Goal: Information Seeking & Learning: Learn about a topic

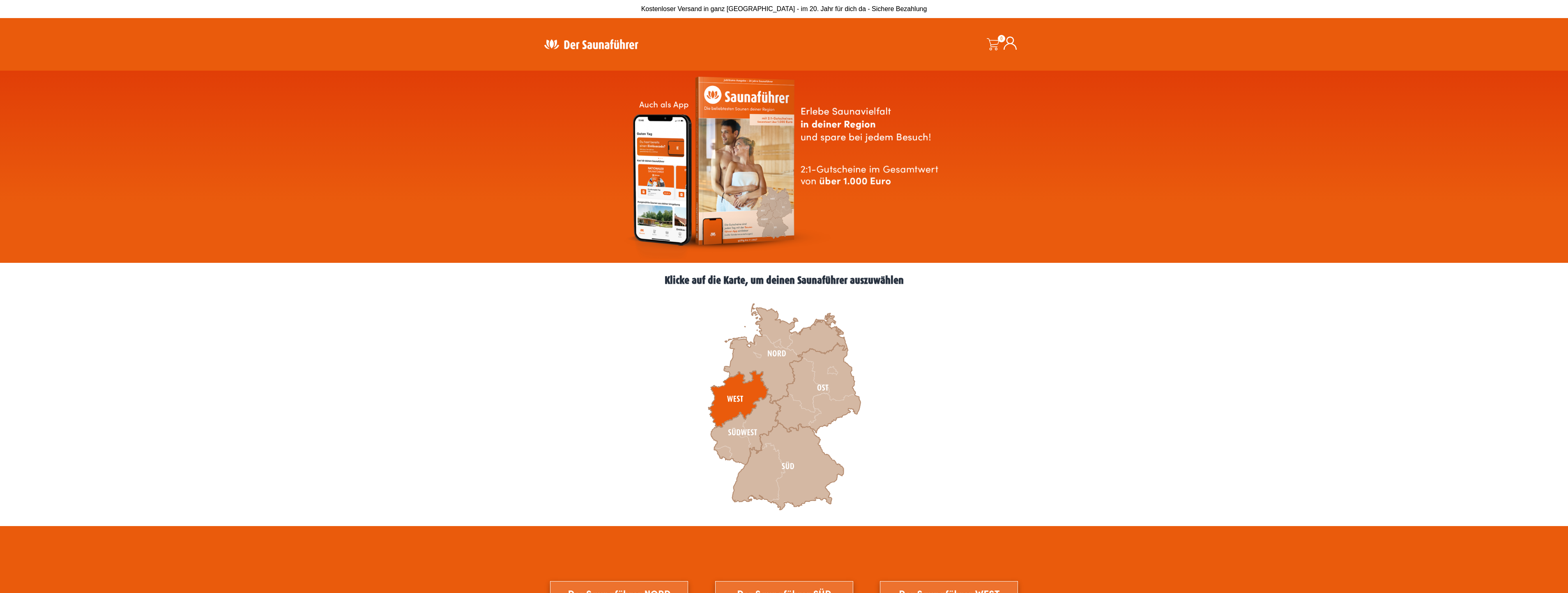
click at [730, 397] on icon at bounding box center [738, 399] width 60 height 57
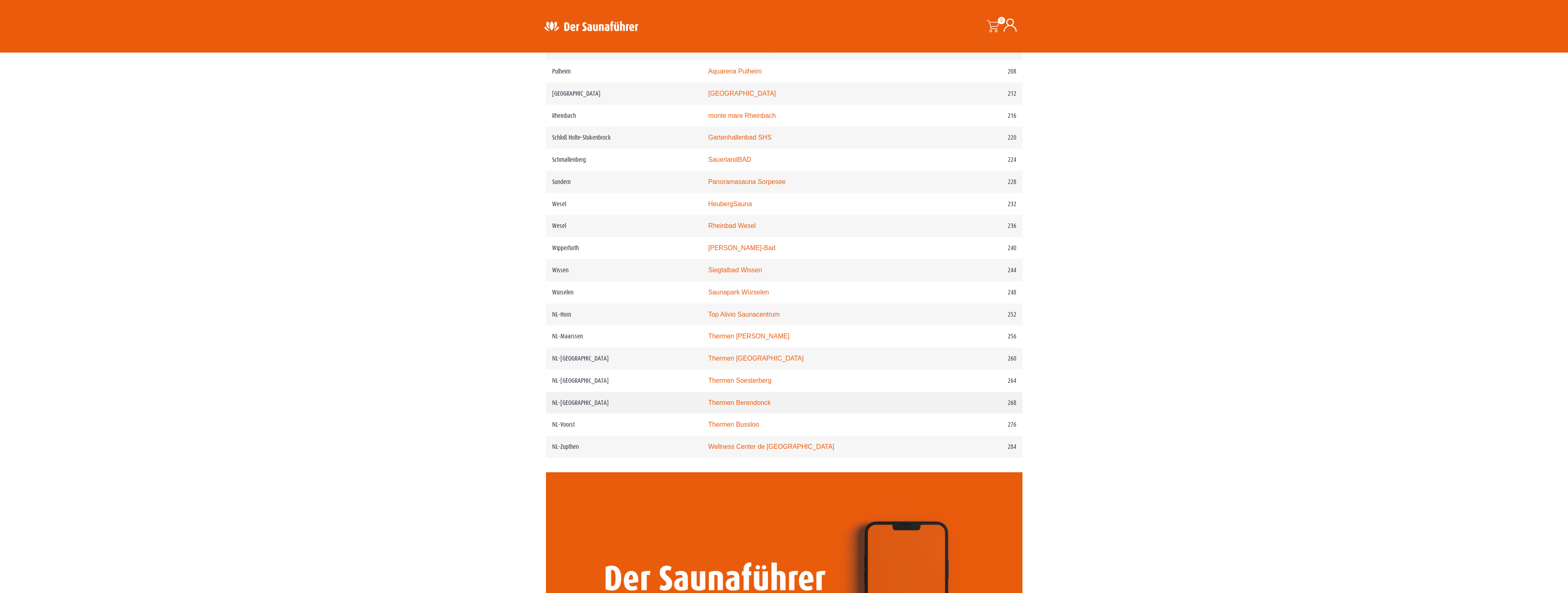
scroll to position [1478, 0]
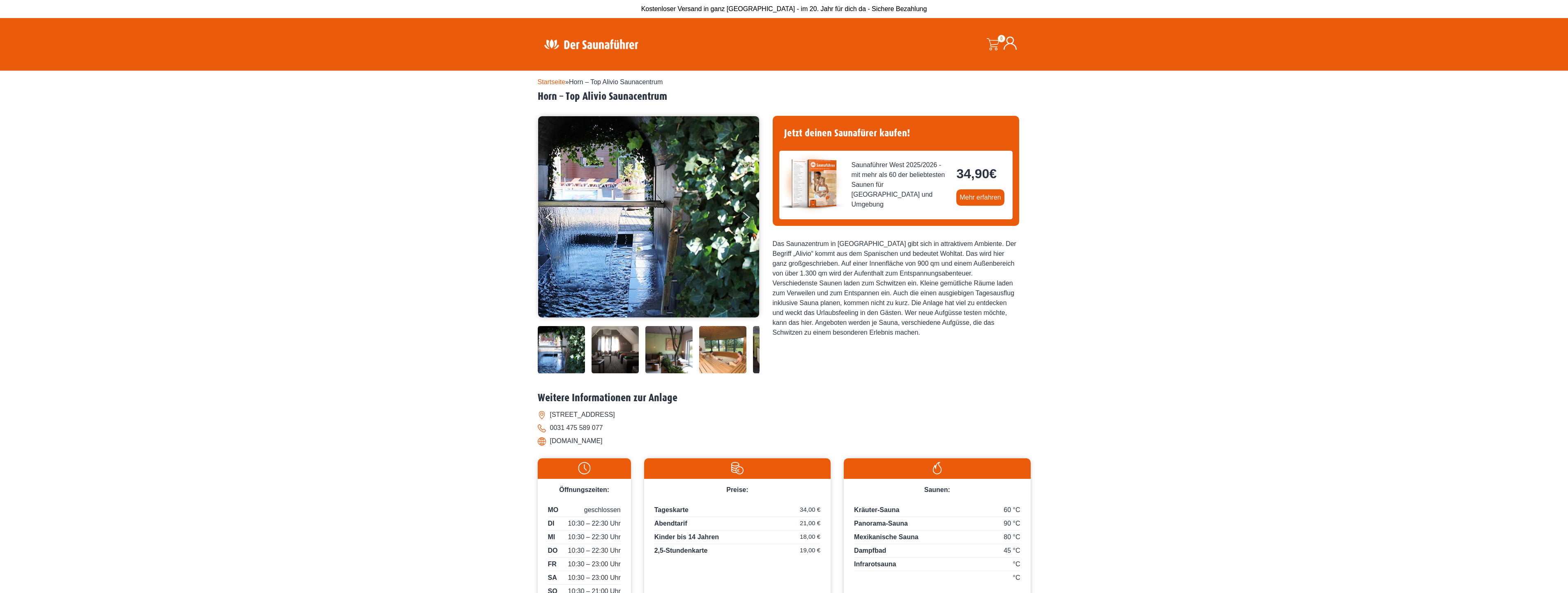
click at [724, 353] on img at bounding box center [723, 350] width 48 height 48
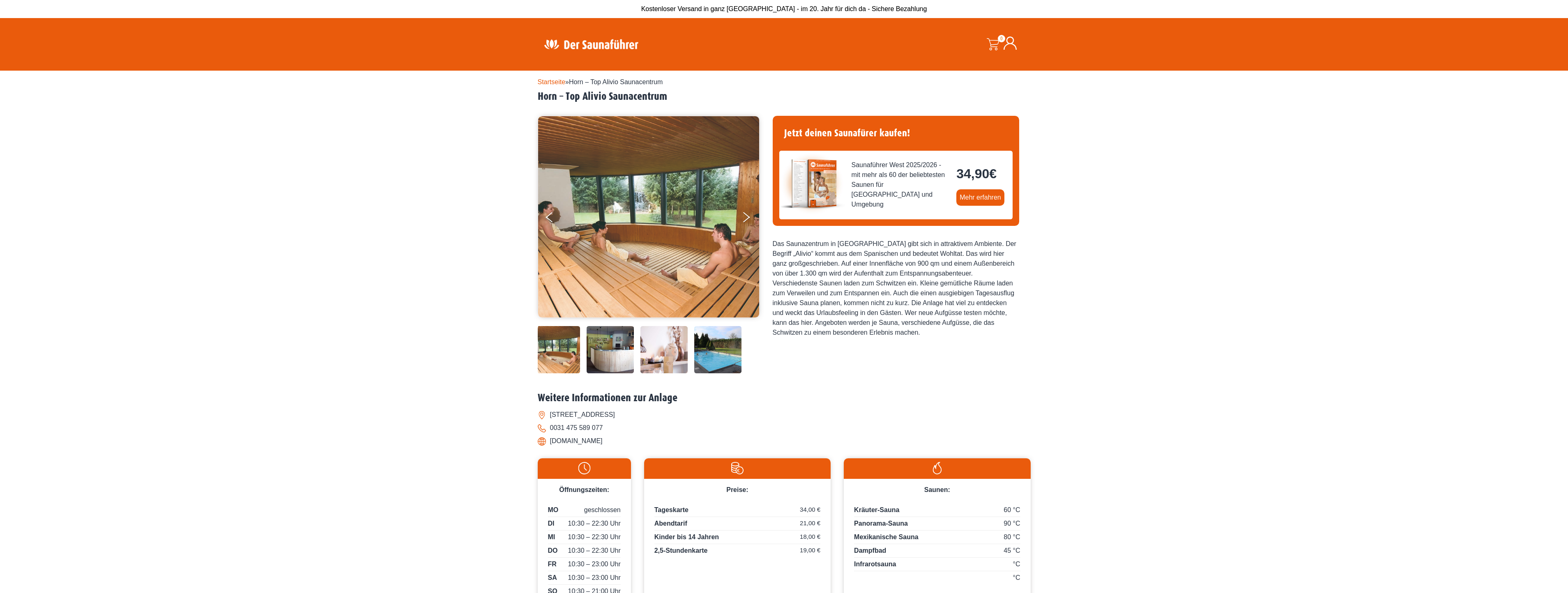
click at [673, 354] on img at bounding box center [664, 350] width 48 height 48
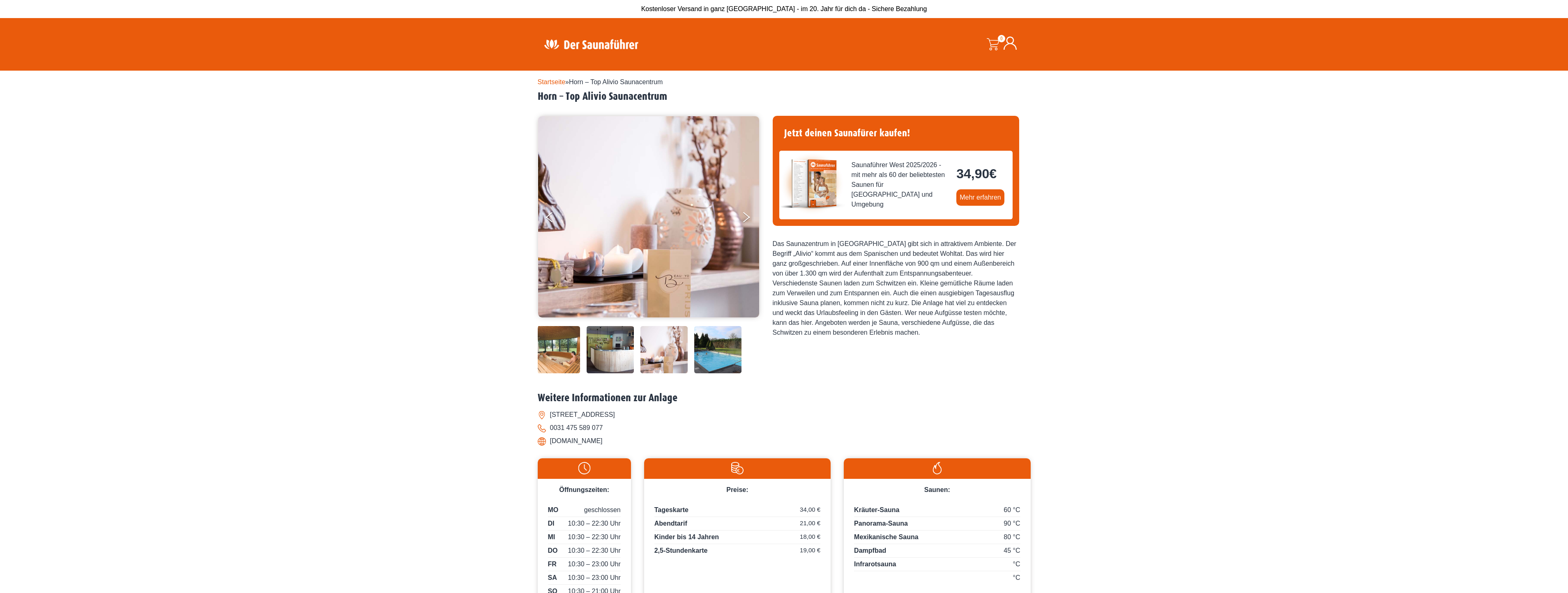
click at [616, 354] on img at bounding box center [610, 350] width 48 height 48
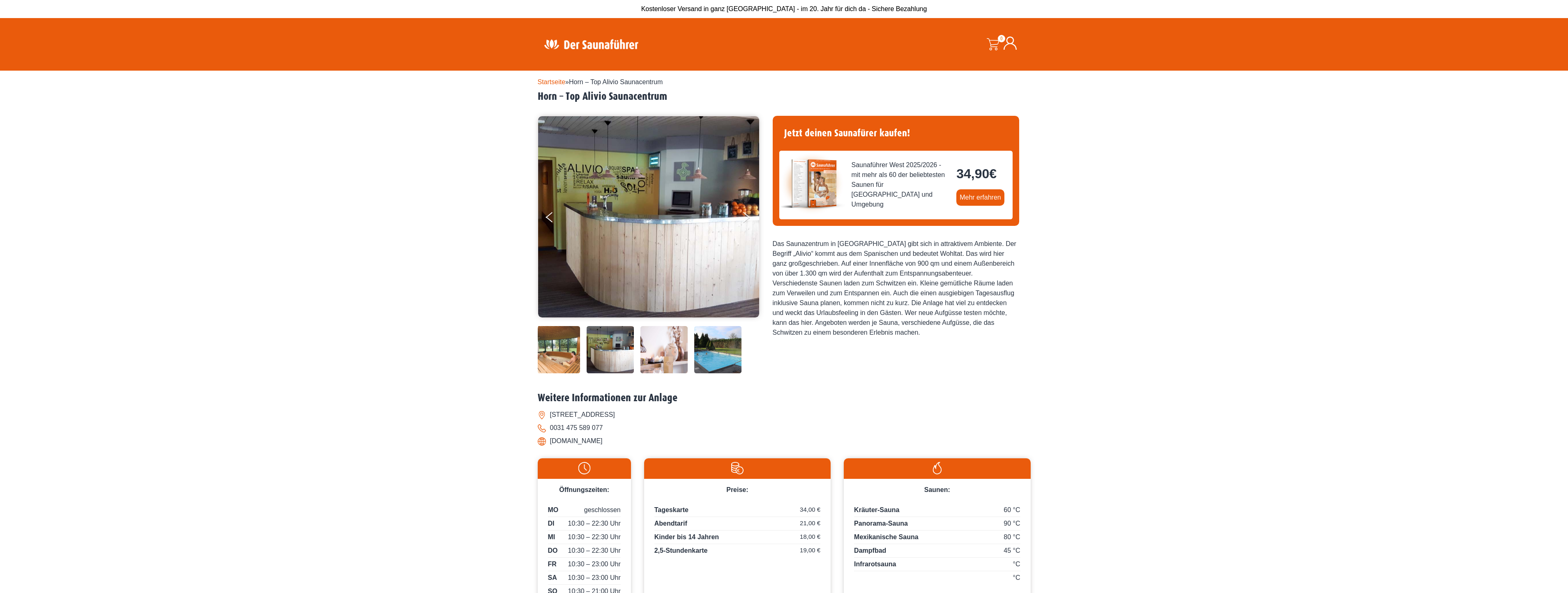
click at [541, 351] on img at bounding box center [556, 350] width 48 height 48
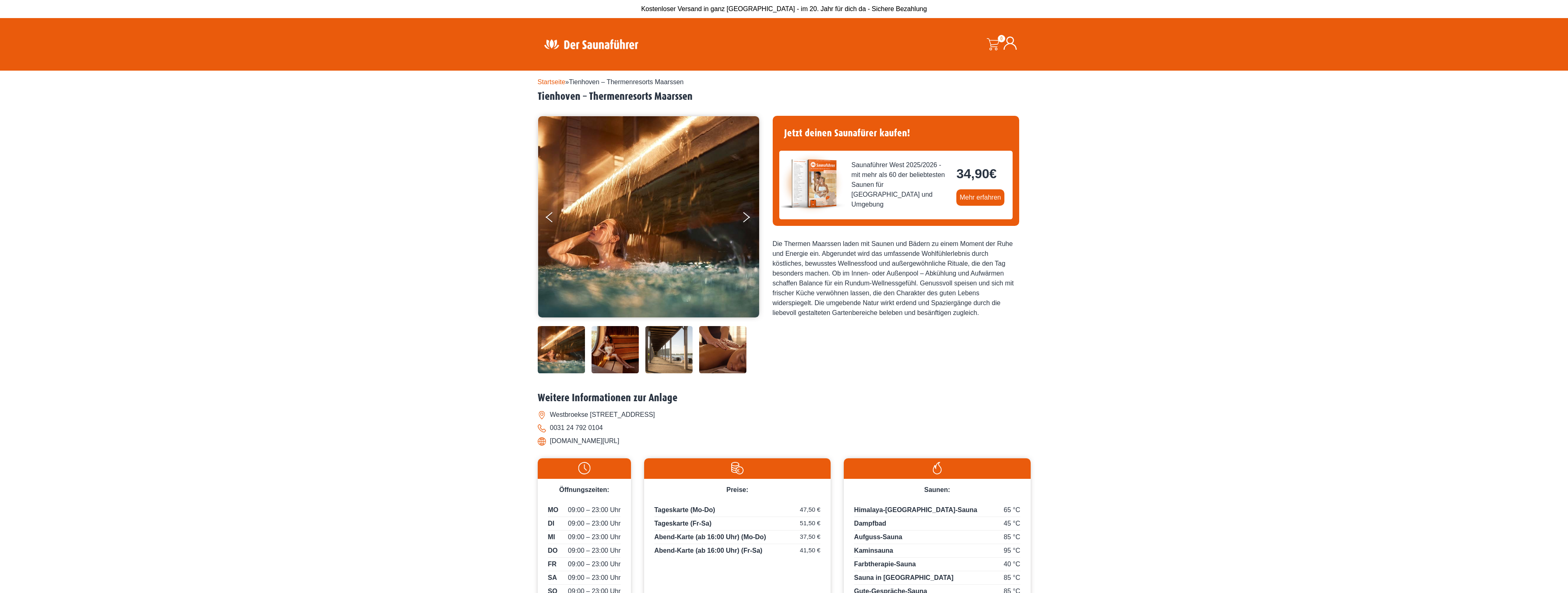
click at [560, 348] on img at bounding box center [562, 350] width 48 height 48
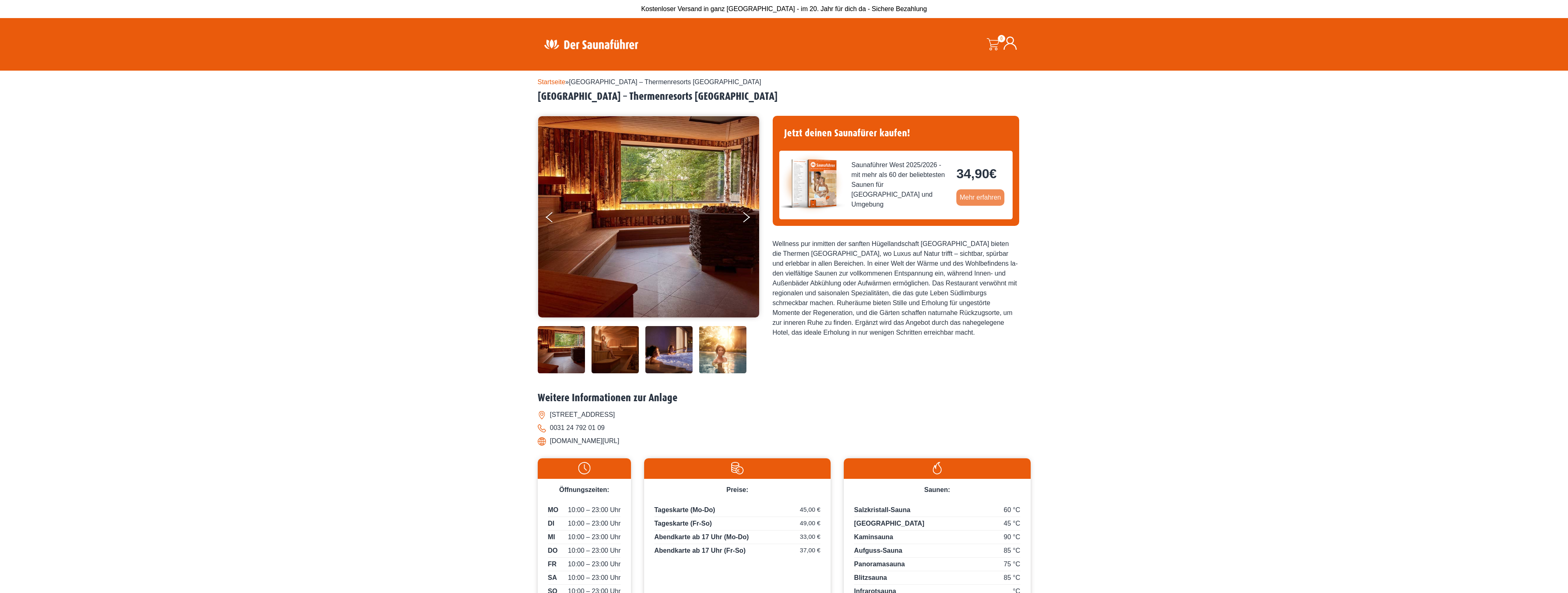
click at [974, 199] on link "Mehr erfahren" at bounding box center [980, 197] width 48 height 16
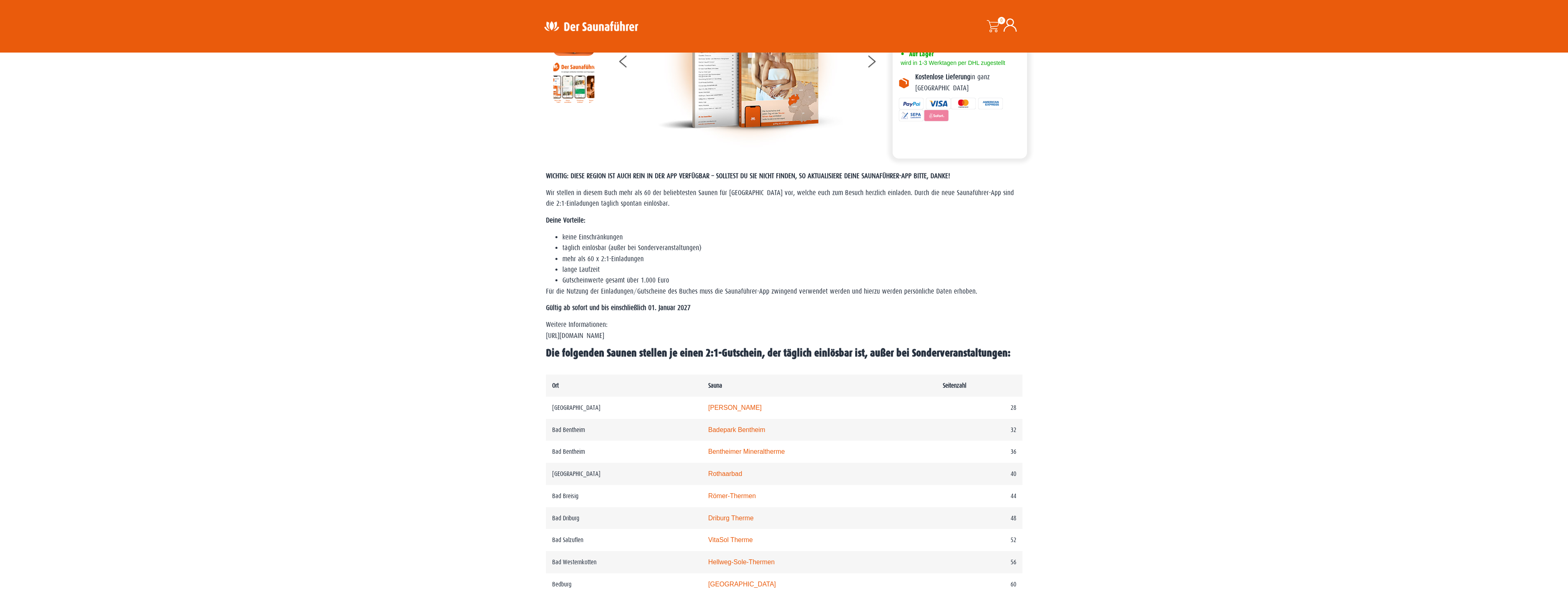
scroll to position [164, 0]
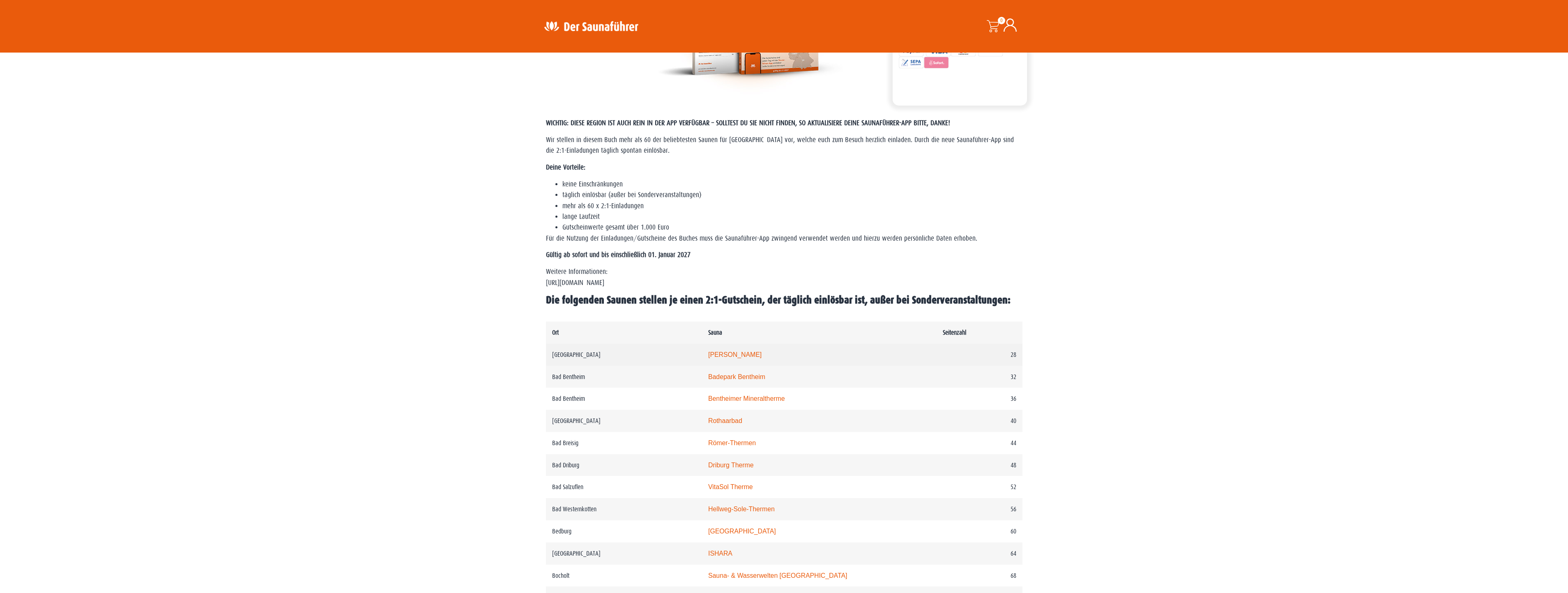
click at [755, 355] on link "Carolus Thermen" at bounding box center [735, 354] width 54 height 7
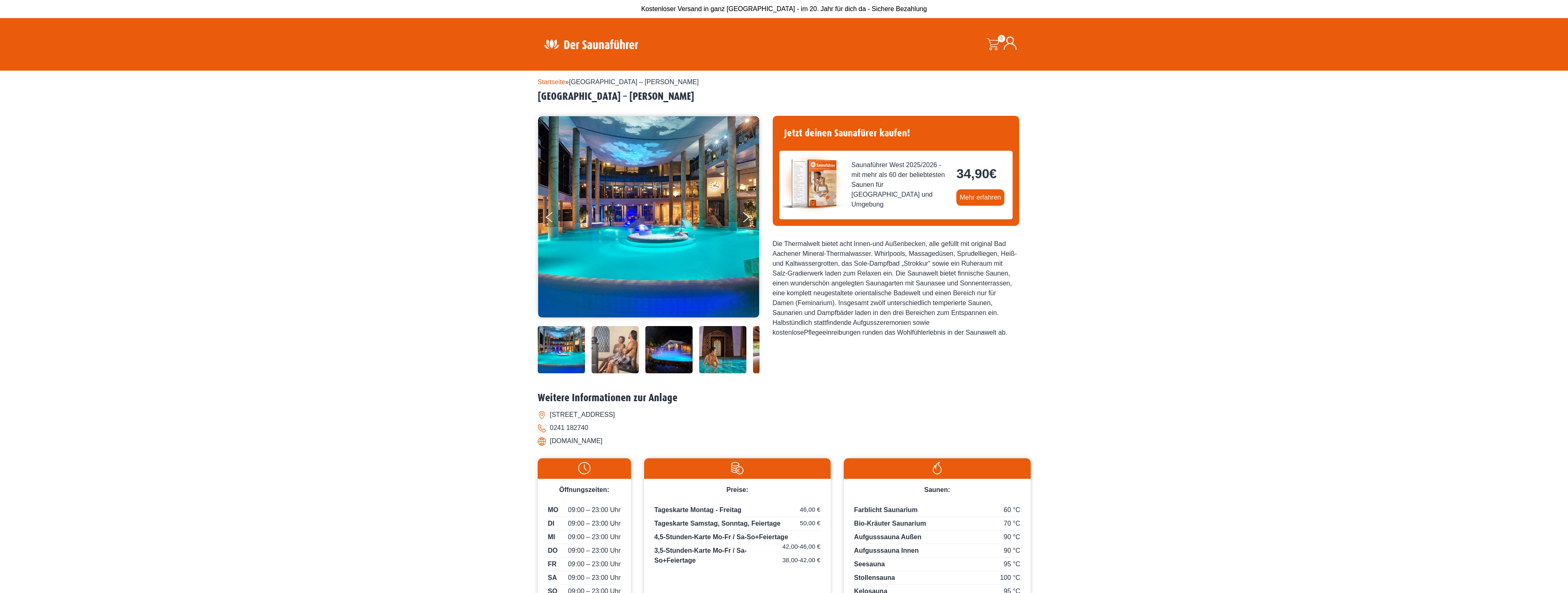
click at [616, 44] on img at bounding box center [591, 44] width 107 height 16
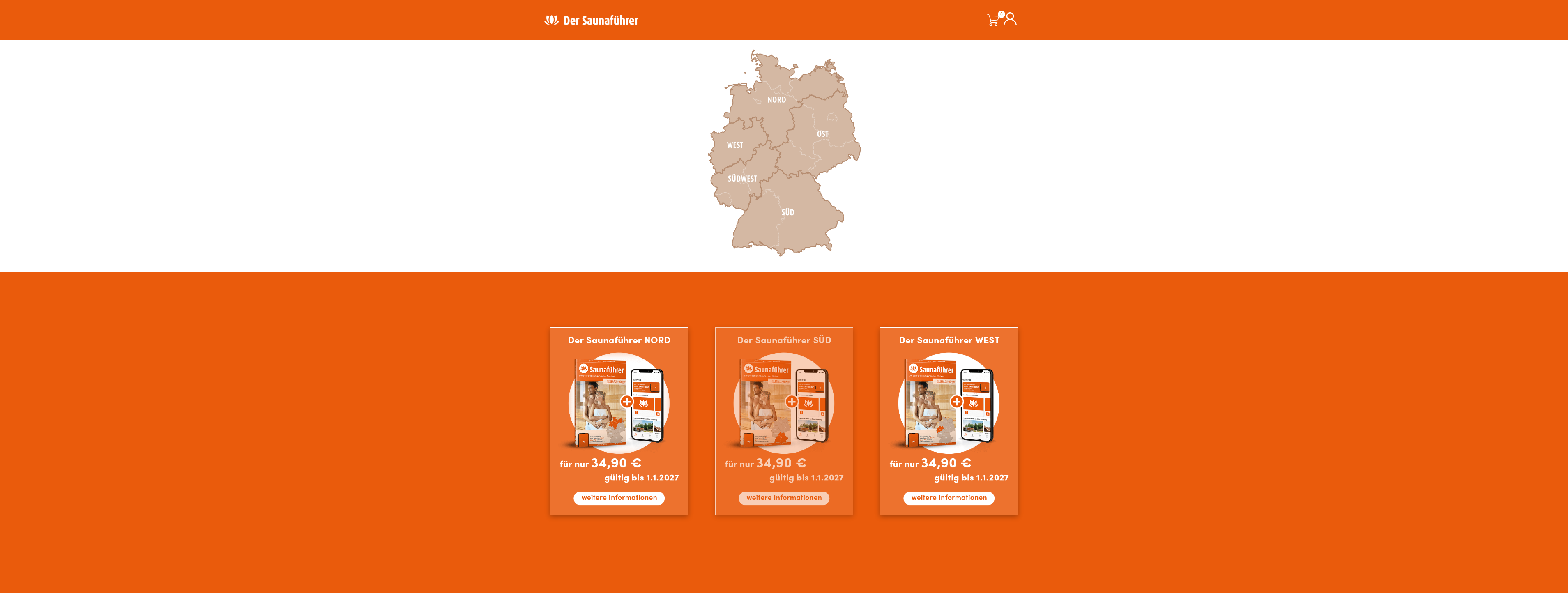
scroll to position [288, 0]
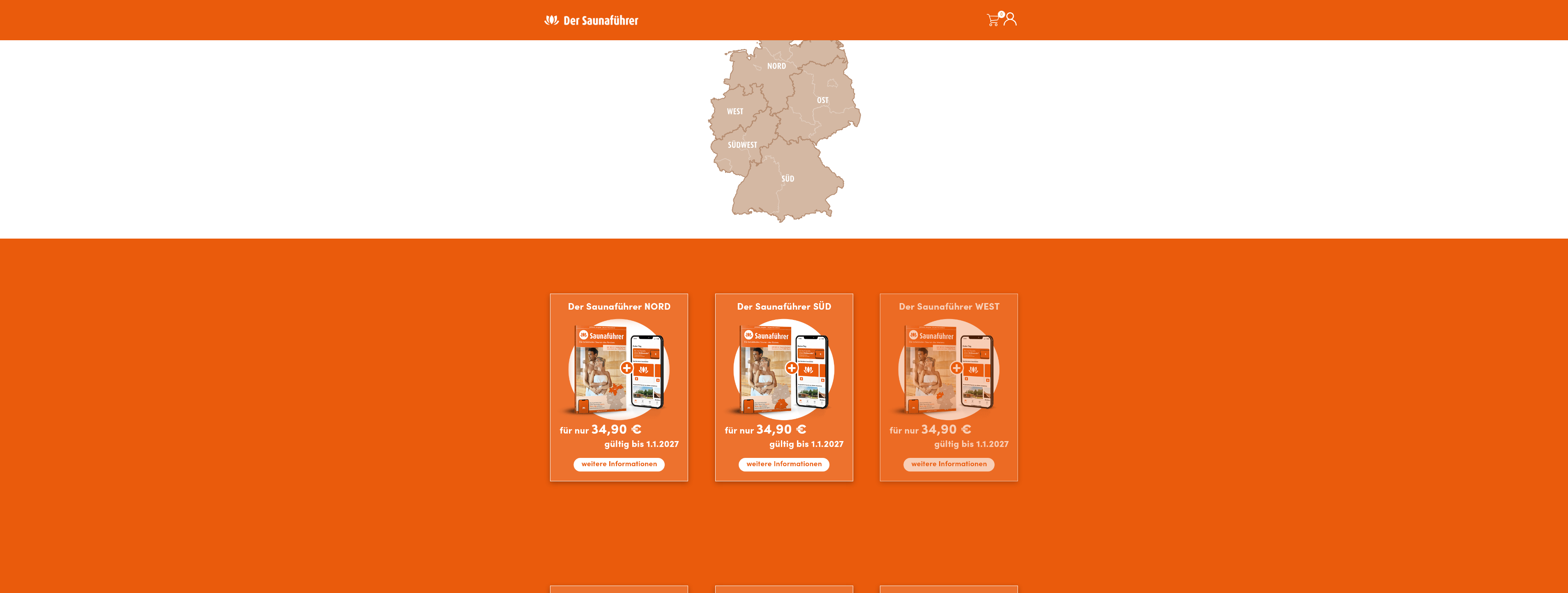
click at [966, 362] on img at bounding box center [949, 387] width 138 height 188
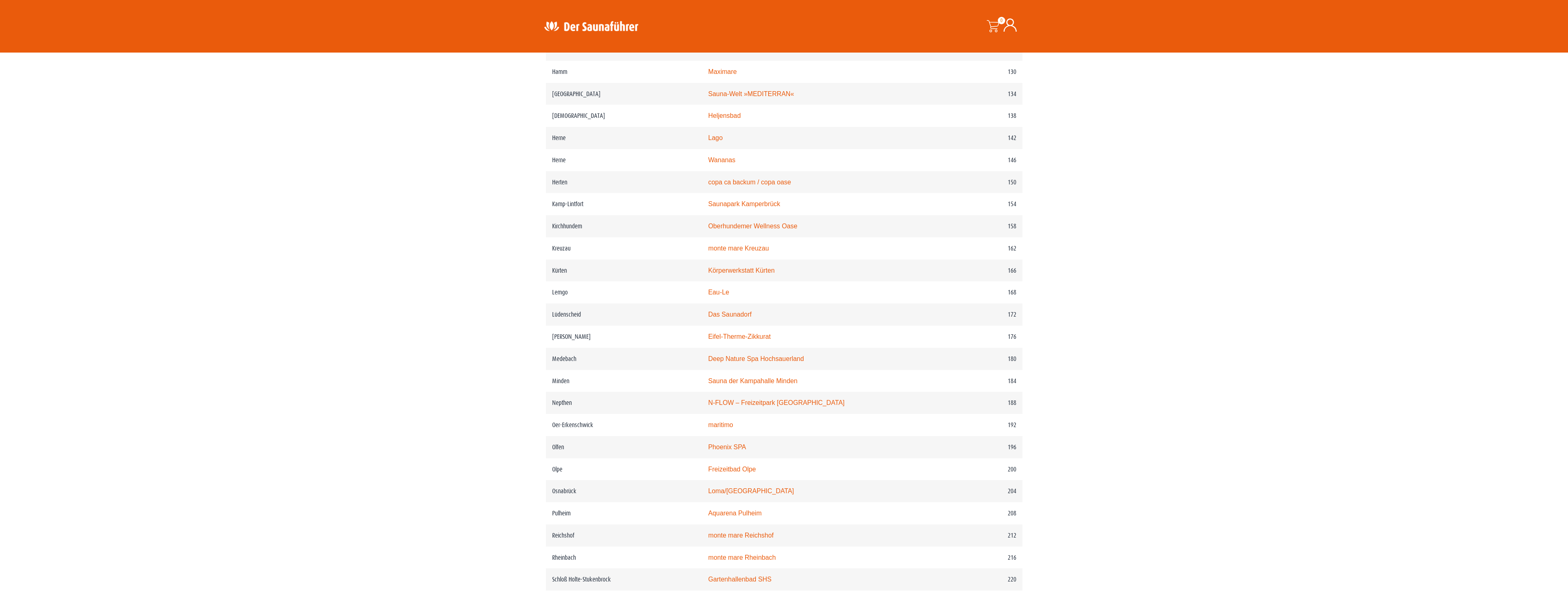
scroll to position [1068, 0]
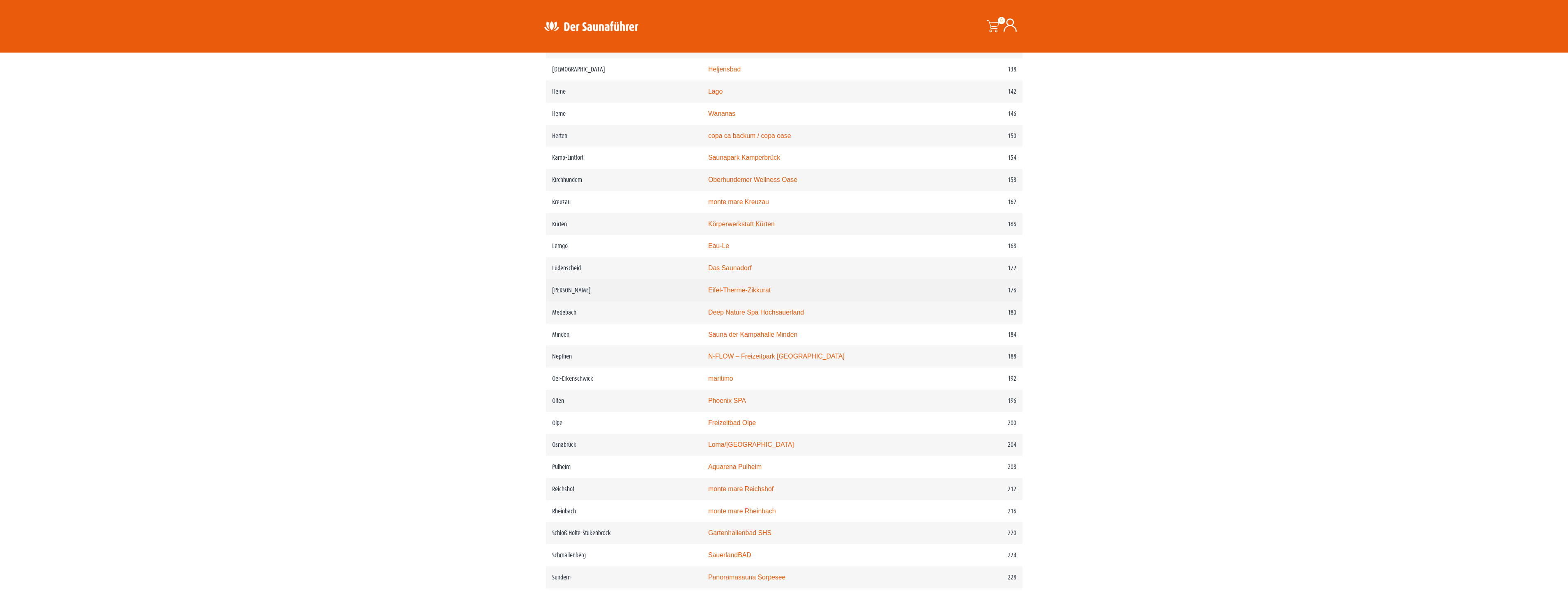
click at [754, 294] on link "Eifel-Therme-Zikkurat" at bounding box center [739, 290] width 62 height 7
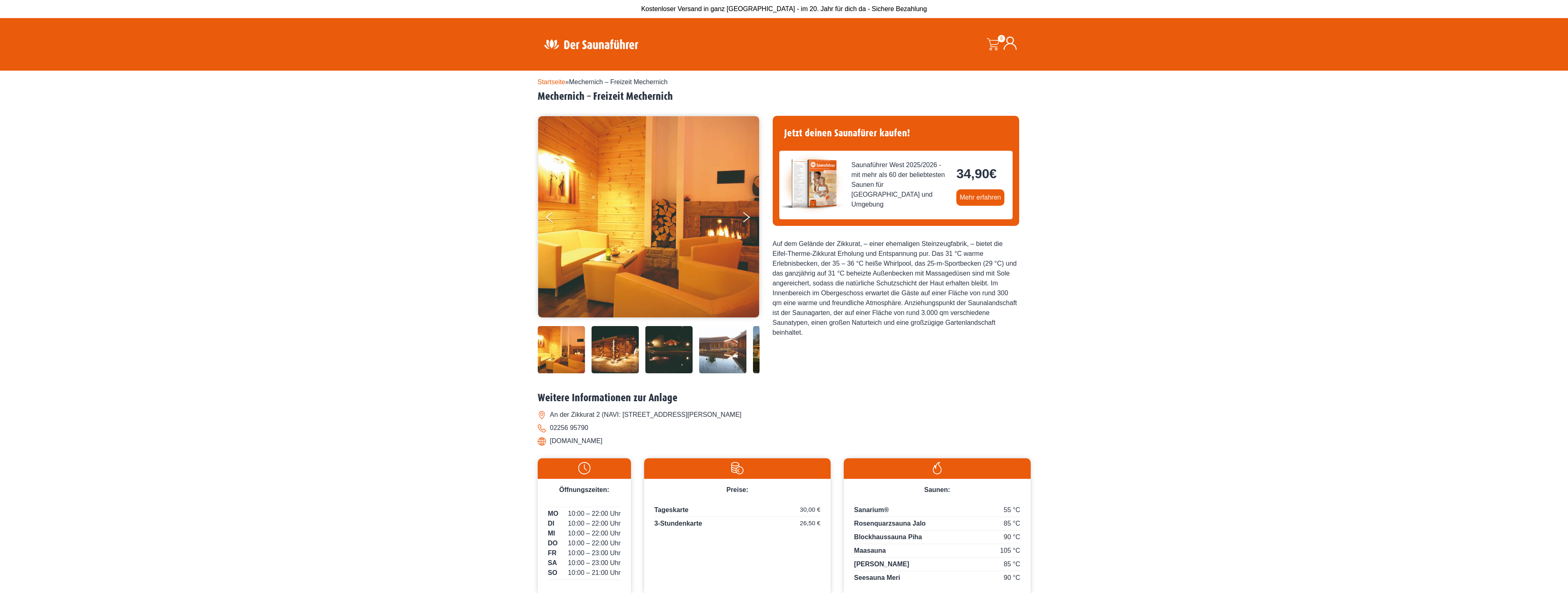
click at [728, 350] on img at bounding box center [723, 350] width 48 height 48
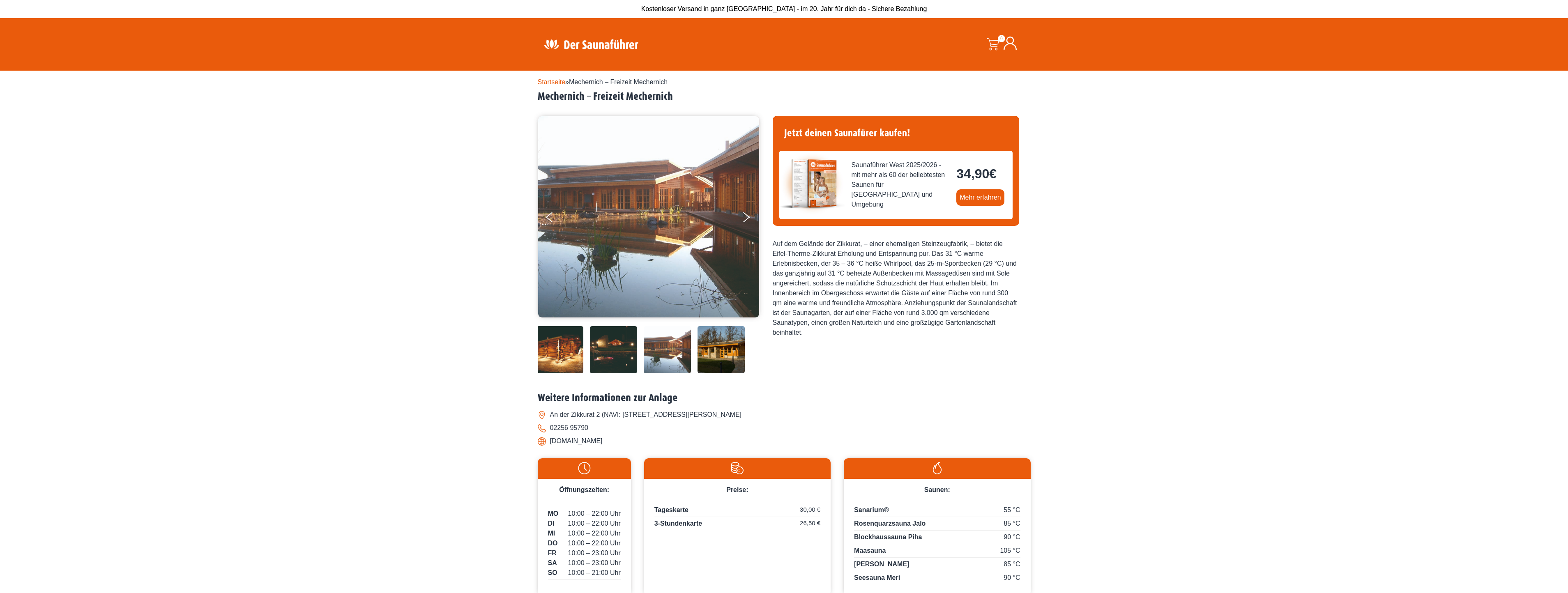
click at [728, 350] on img at bounding box center [721, 350] width 48 height 48
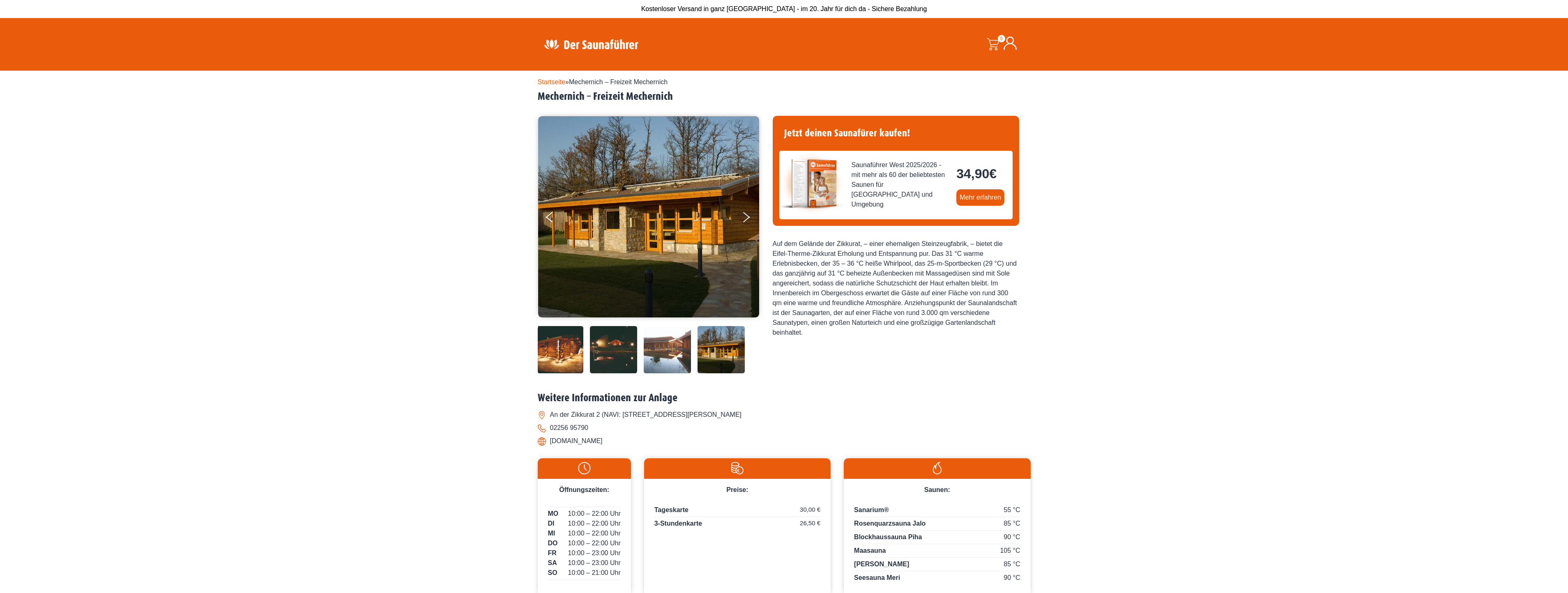
click at [602, 348] on img at bounding box center [614, 350] width 48 height 48
